Goal: Find specific page/section: Find specific page/section

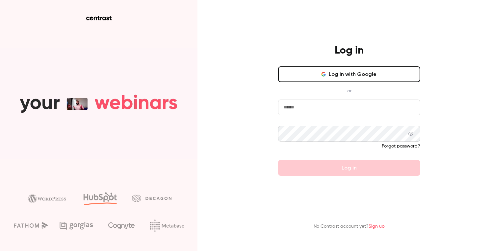
type input "**********"
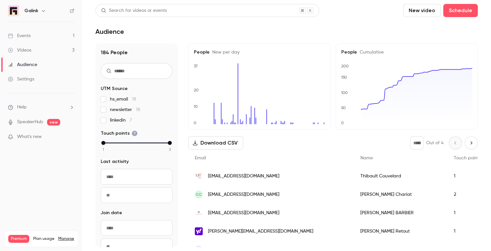
click at [31, 50] on div "Videos" at bounding box center [19, 50] width 23 height 7
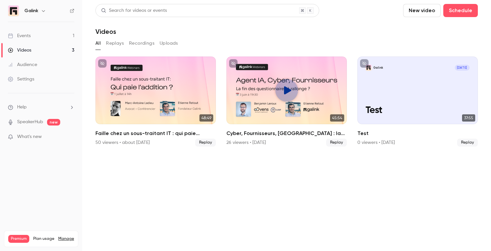
click at [41, 36] on link "Events 1" at bounding box center [41, 36] width 82 height 14
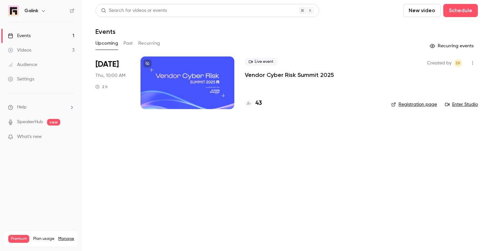
click at [253, 70] on div "Live event Vendor Cyber Risk Summit 2025" at bounding box center [313, 68] width 136 height 21
click at [254, 80] on div "Live event Vendor Cyber Risk Summit 2025 43" at bounding box center [313, 83] width 136 height 53
click at [253, 76] on p "Vendor Cyber Risk Summit 2025" at bounding box center [289, 75] width 89 height 8
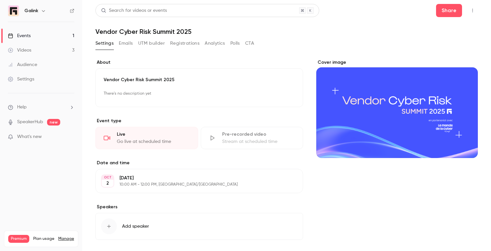
click at [132, 46] on button "Emails" at bounding box center [126, 43] width 14 height 11
